Goal: Information Seeking & Learning: Understand process/instructions

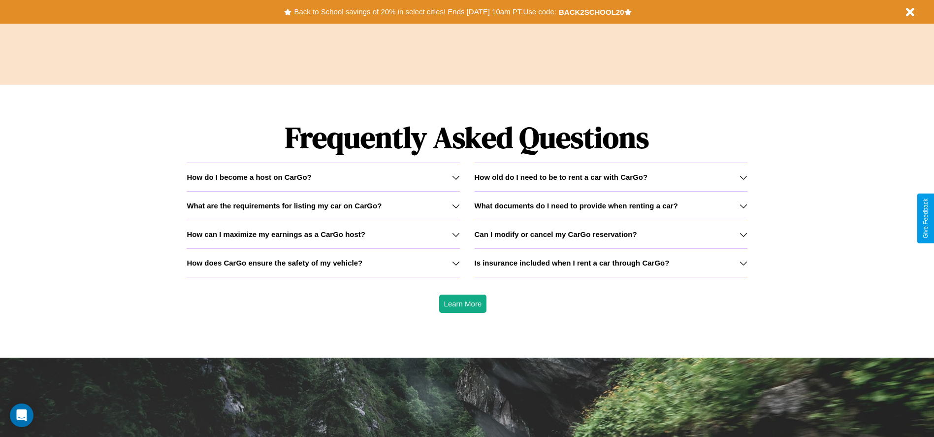
scroll to position [1412, 0]
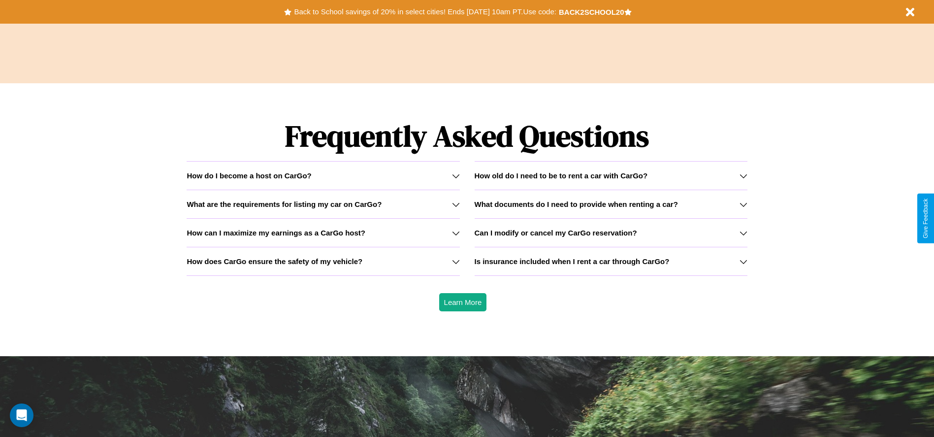
click at [323, 175] on div "How do I become a host on CarGo?" at bounding box center [323, 175] width 273 height 8
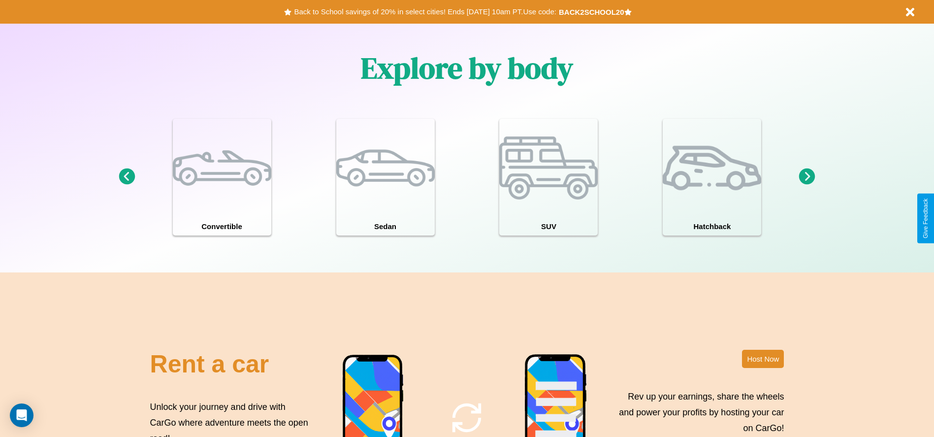
scroll to position [859, 0]
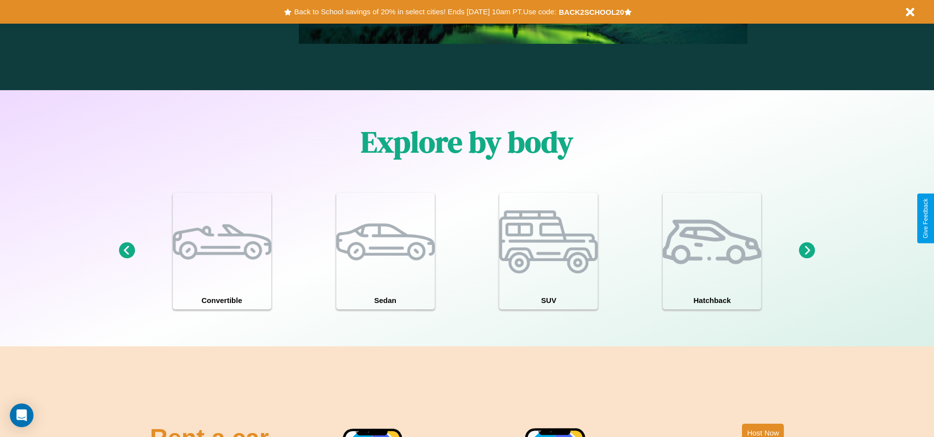
click at [807, 251] on icon at bounding box center [807, 250] width 16 height 16
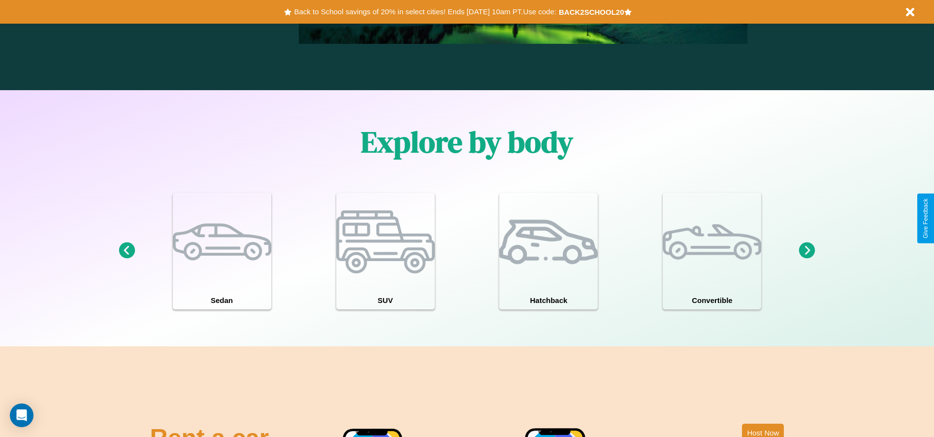
click at [807, 251] on icon at bounding box center [807, 250] width 16 height 16
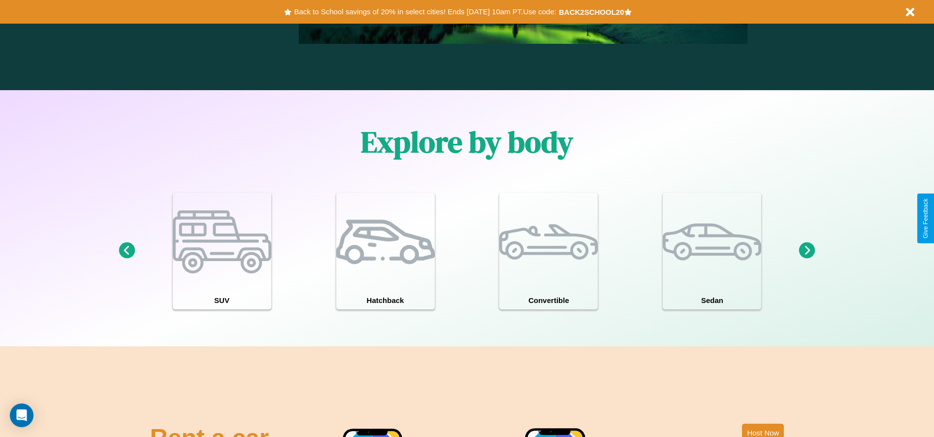
click at [807, 251] on icon at bounding box center [807, 250] width 16 height 16
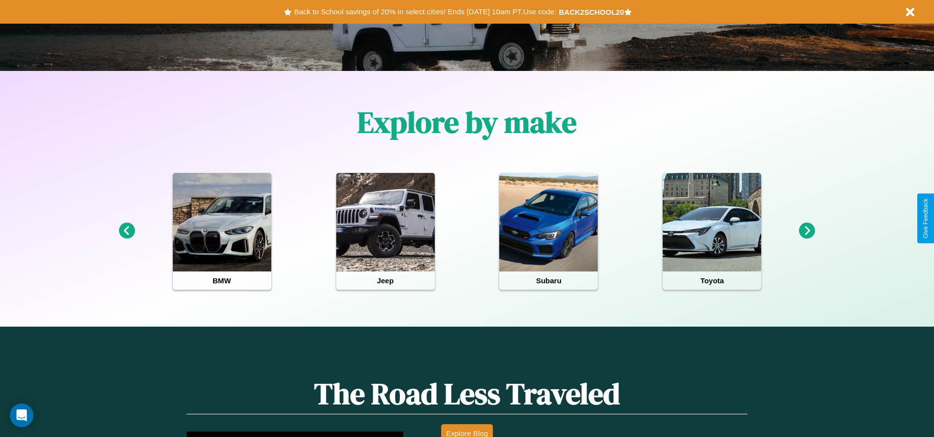
scroll to position [0, 0]
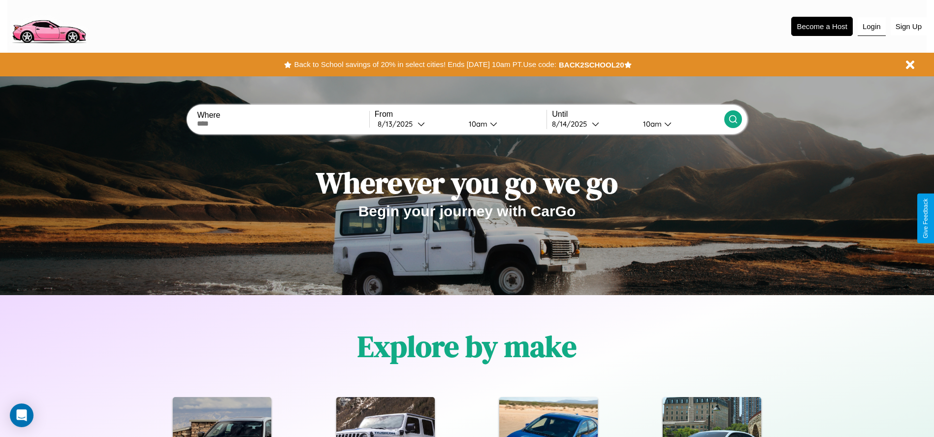
click at [871, 26] on button "Login" at bounding box center [871, 26] width 28 height 19
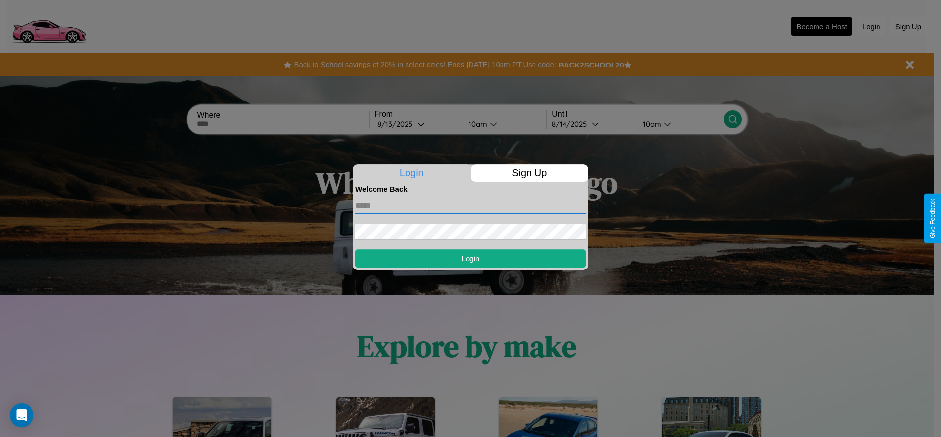
click at [471, 205] on input "text" at bounding box center [470, 206] width 230 height 16
type input "**********"
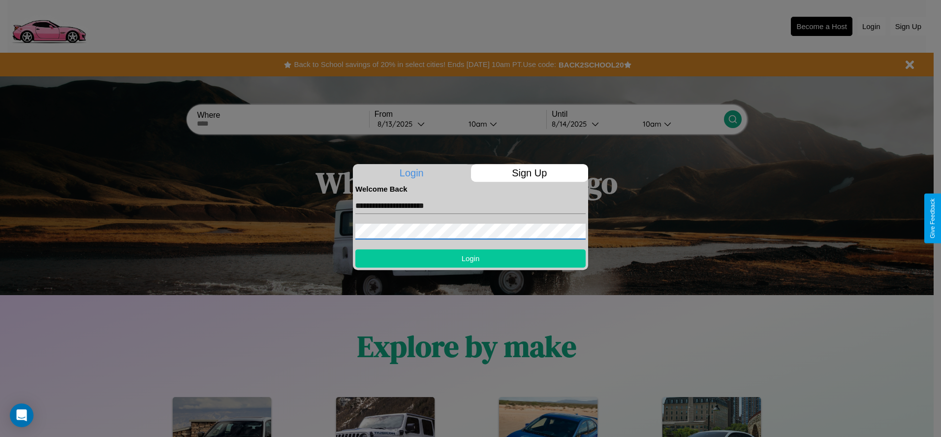
click at [471, 258] on button "Login" at bounding box center [470, 258] width 230 height 18
